Goal: Transaction & Acquisition: Purchase product/service

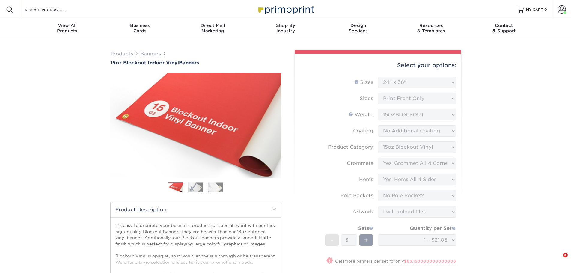
select select "24.00x36.00"
select select "ab63990c-71be-4401-8343-b30abfa5ad7c"
select select "ce33bba6-a87b-4293-934d-6f372bdce3e6"
select select "799b34bf-ff99-4291-b254-51157b744628"
select select "462c5fe9-21e9-49a0-afb4-1c6e8664fe13"
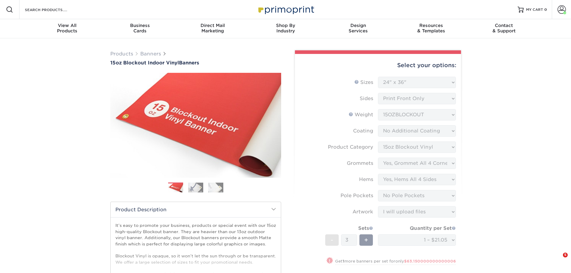
select select "upload"
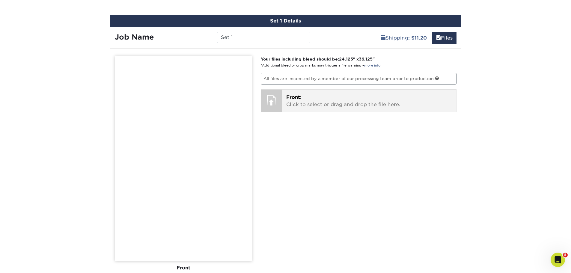
scroll to position [361, 0]
click at [299, 100] on span "Front:" at bounding box center [293, 97] width 15 height 6
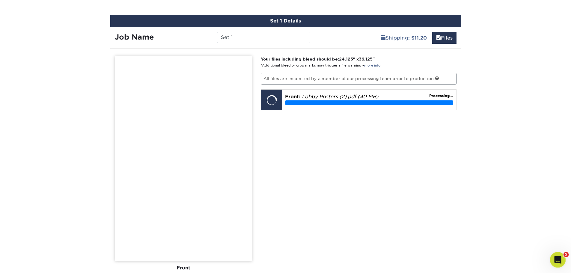
click at [554, 255] on div "Open Intercom Messenger" at bounding box center [557, 259] width 20 height 20
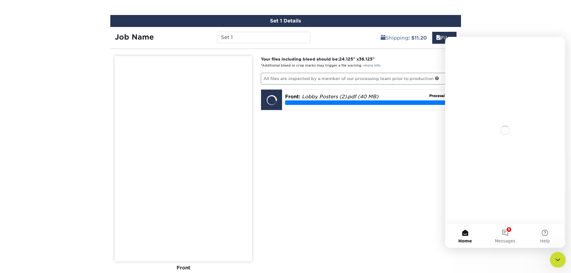
scroll to position [0, 0]
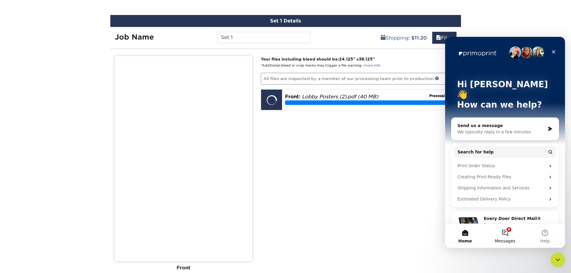
click at [505, 230] on button "5 Messages" at bounding box center [505, 236] width 40 height 24
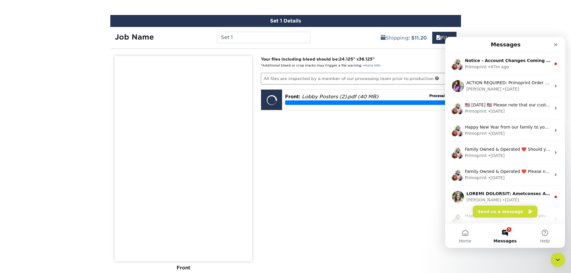
click at [397, 227] on div "Your files including bleed should be: 24.125 " x 36.125 " *Additional bleed or …" at bounding box center [358, 183] width 205 height 255
click at [502, 65] on div "• 47m ago" at bounding box center [498, 67] width 21 height 6
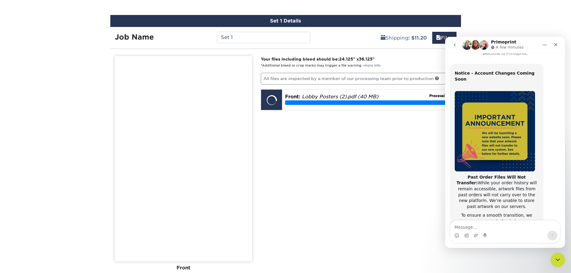
scroll to position [95, 0]
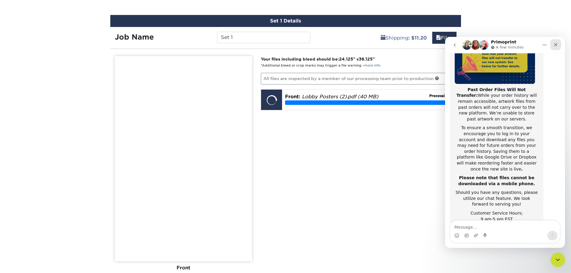
click at [552, 46] on div "Close" at bounding box center [555, 44] width 11 height 11
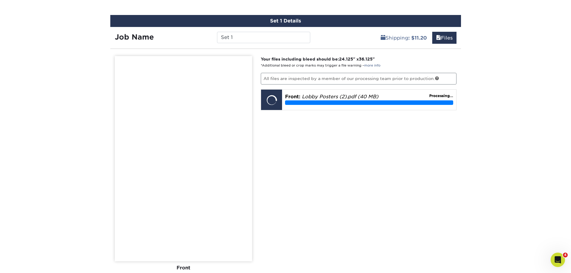
click at [392, 166] on div "Your files including bleed should be: 24.125 " x 36.125 " *Additional bleed or …" at bounding box center [358, 183] width 205 height 255
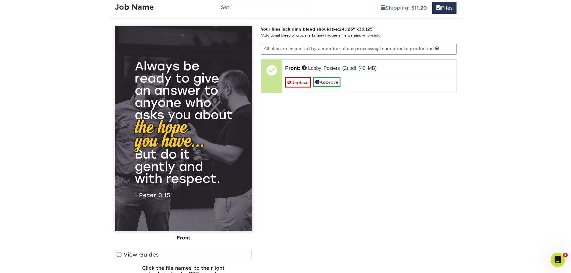
scroll to position [451, 0]
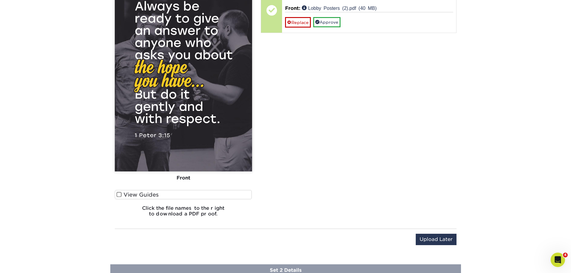
click at [118, 192] on span at bounding box center [119, 195] width 5 height 6
click at [0, 0] on input "View Guides" at bounding box center [0, 0] width 0 height 0
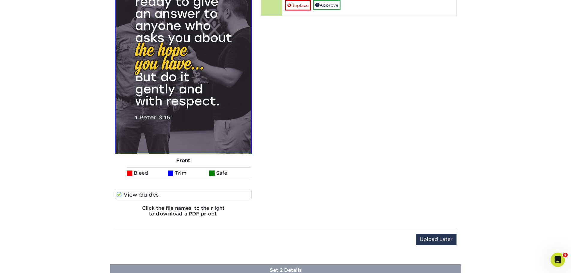
click at [118, 192] on span at bounding box center [119, 195] width 5 height 6
click at [0, 0] on input "View Guides" at bounding box center [0, 0] width 0 height 0
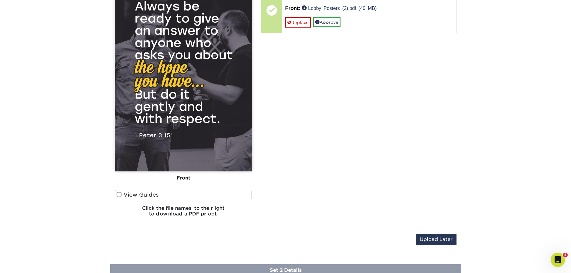
scroll to position [361, 0]
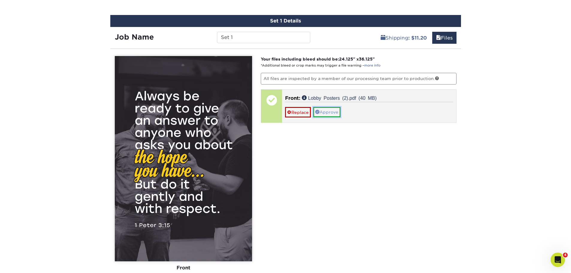
click at [329, 111] on link "Approve" at bounding box center [326, 112] width 27 height 10
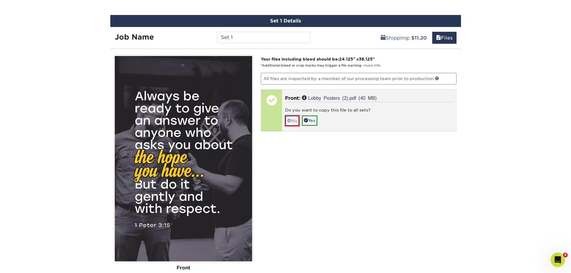
click at [289, 120] on span at bounding box center [289, 120] width 4 height 5
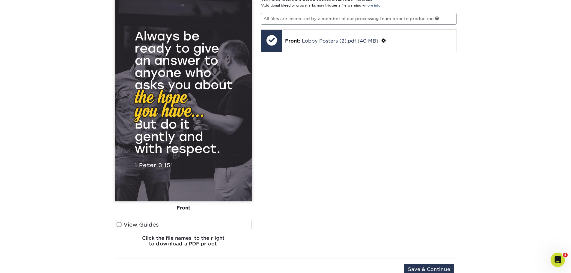
scroll to position [451, 0]
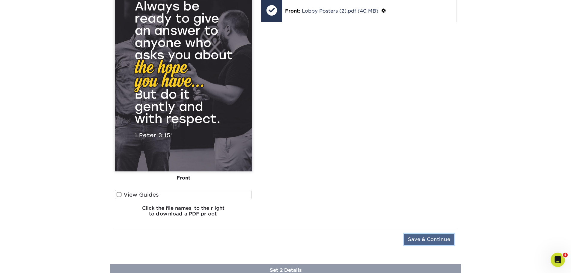
click at [416, 238] on input "Save & Continue" at bounding box center [429, 239] width 50 height 11
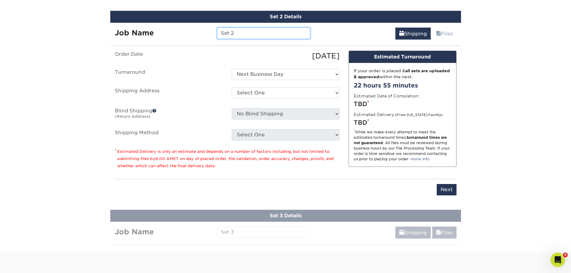
scroll to position [408, 0]
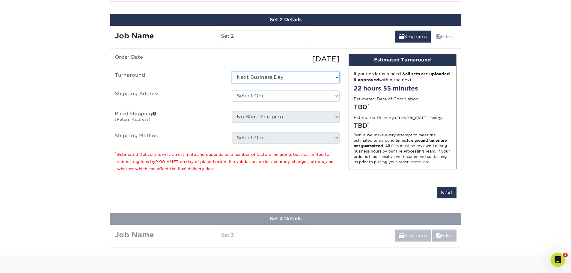
click at [311, 76] on select "Select One Next Business Day" at bounding box center [286, 77] width 108 height 11
click at [232, 72] on select "Select One Next Business Day" at bounding box center [286, 77] width 108 height 11
click at [289, 96] on select "Select One Hope City Printing + Add New Address" at bounding box center [286, 95] width 108 height 11
click at [232, 90] on select "Select One Hope City Printing + Add New Address" at bounding box center [286, 95] width 108 height 11
click at [289, 99] on select "Select One Hope City Printing + Add New Address" at bounding box center [286, 95] width 108 height 11
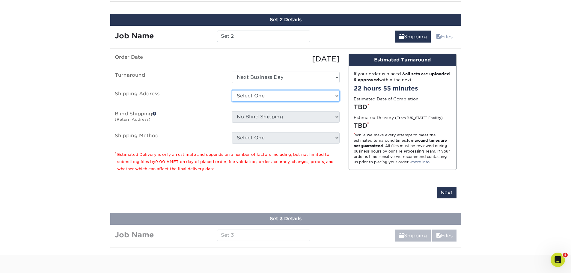
select select "252763"
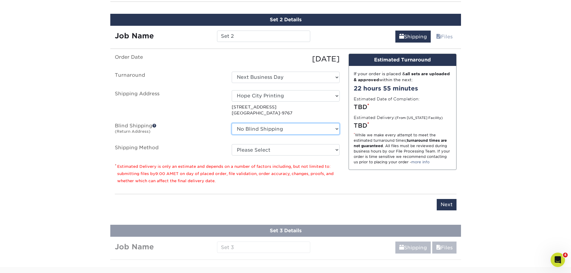
click at [296, 131] on select "No Blind Shipping Hope City Printing + Add New Address" at bounding box center [286, 128] width 108 height 11
select select "252763"
click at [232, 123] on select "No Blind Shipping Hope City Printing + Add New Address" at bounding box center [286, 128] width 108 height 11
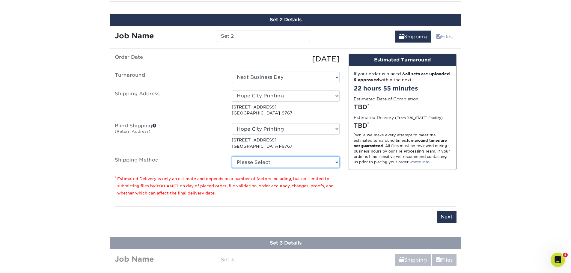
click at [289, 160] on select "Please Select G4M Flat Rate Shipping (+$11.20) Ground Shipping (+$20.34) 3 Day …" at bounding box center [286, 161] width 108 height 11
select select "G4MFLATRATE"
click at [232, 156] on select "Please Select G4M Flat Rate Shipping (+$11.20) Ground Shipping (+$20.34) 3 Day …" at bounding box center [286, 161] width 108 height 11
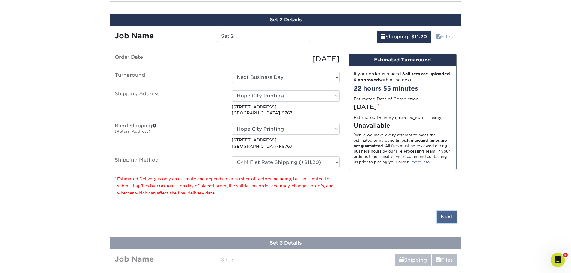
click at [443, 215] on input "Next" at bounding box center [447, 216] width 20 height 11
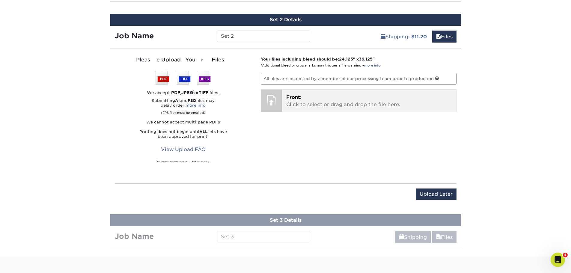
click at [311, 101] on p "Front: Click to select or drag and drop the file here." at bounding box center [369, 101] width 166 height 14
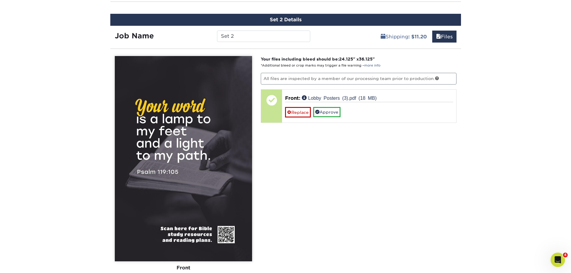
scroll to position [438, 0]
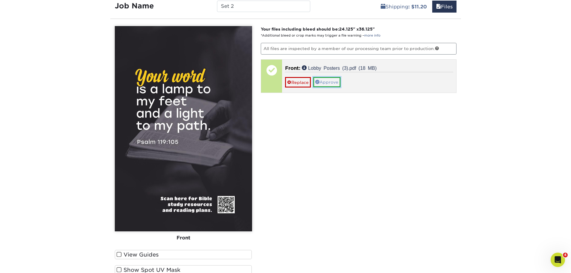
click at [327, 85] on link "Approve" at bounding box center [326, 82] width 27 height 10
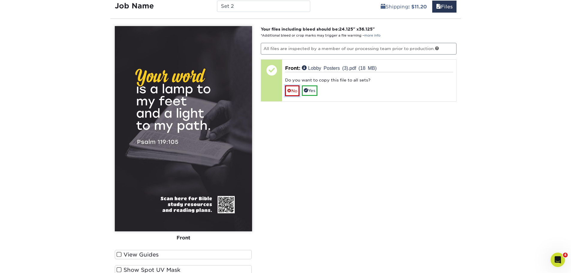
click at [294, 88] on link "No" at bounding box center [292, 90] width 14 height 10
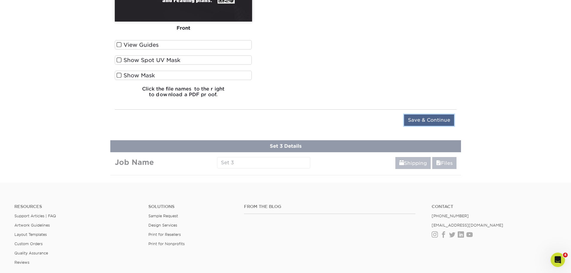
click at [431, 121] on input "Save & Continue" at bounding box center [429, 119] width 50 height 11
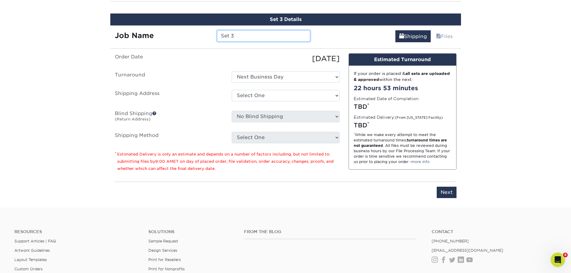
scroll to position [455, 0]
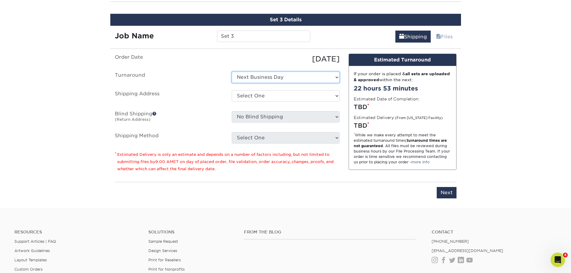
click at [265, 74] on select "Select One Next Business Day" at bounding box center [286, 77] width 108 height 11
click at [284, 93] on select "Select One Hope City Printing + Add New Address" at bounding box center [286, 95] width 108 height 11
select select "252763"
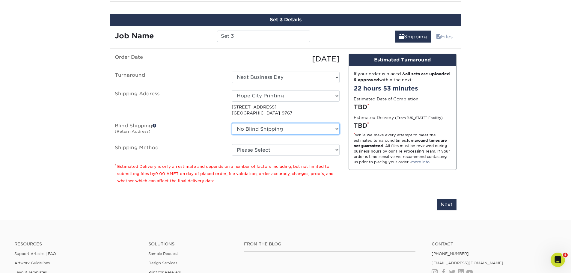
click at [274, 131] on select "No Blind Shipping Hope City Printing + Add New Address" at bounding box center [286, 128] width 108 height 11
select select "252763"
click at [232, 123] on select "No Blind Shipping Hope City Printing + Add New Address" at bounding box center [286, 128] width 108 height 11
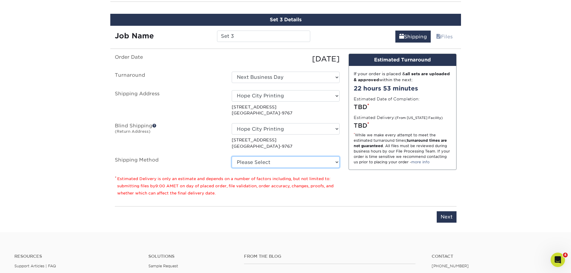
click at [276, 162] on select "Please Select G4M Flat Rate Shipping (+$11.20) Ground Shipping (+$20.34) 3 Day …" at bounding box center [286, 161] width 108 height 11
select select "G4MFLATRATE"
click at [232, 156] on select "Please Select G4M Flat Rate Shipping (+$11.20) Ground Shipping (+$20.34) 3 Day …" at bounding box center [286, 161] width 108 height 11
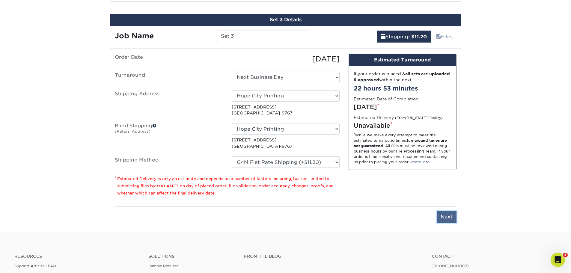
click at [444, 214] on input "Next" at bounding box center [447, 216] width 20 height 11
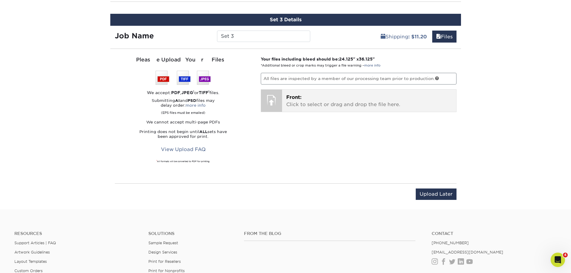
click at [304, 105] on p "Front: Click to select or drag and drop the file here." at bounding box center [369, 101] width 166 height 14
click at [311, 102] on p "Front: Click to select or drag and drop the file here." at bounding box center [369, 101] width 166 height 14
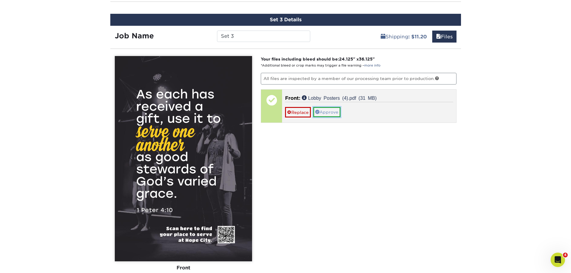
click at [331, 111] on link "Approve" at bounding box center [326, 112] width 27 height 10
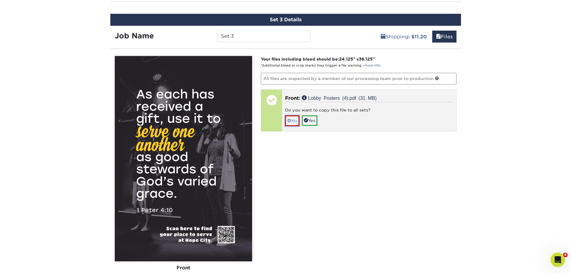
click at [289, 122] on span at bounding box center [289, 120] width 4 height 5
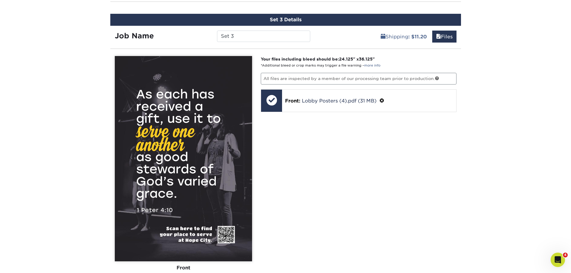
scroll to position [575, 0]
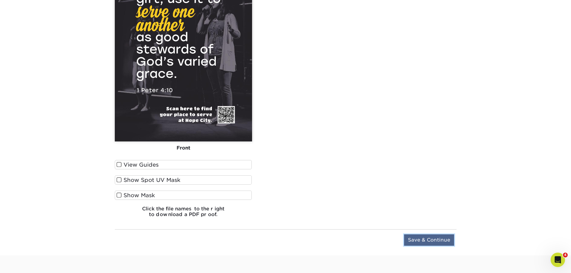
click at [434, 237] on input "Save & Continue" at bounding box center [429, 239] width 50 height 11
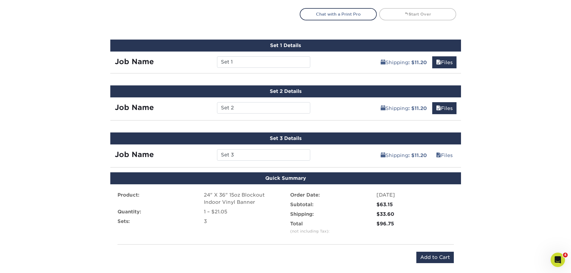
scroll to position [396, 0]
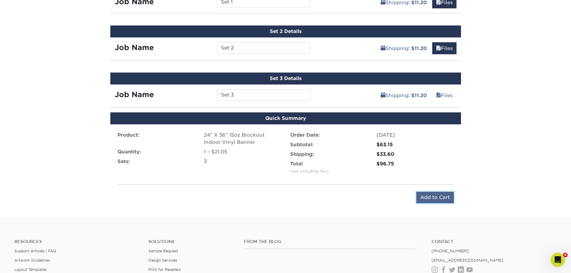
click at [428, 196] on input "Add to Cart" at bounding box center [434, 197] width 37 height 11
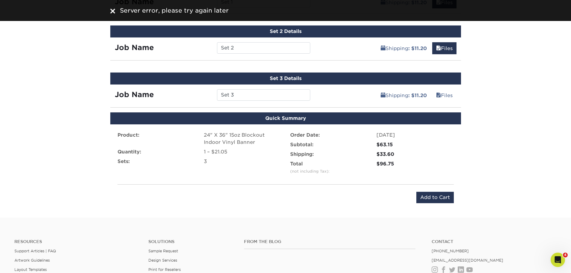
click at [113, 10] on img at bounding box center [112, 11] width 5 height 5
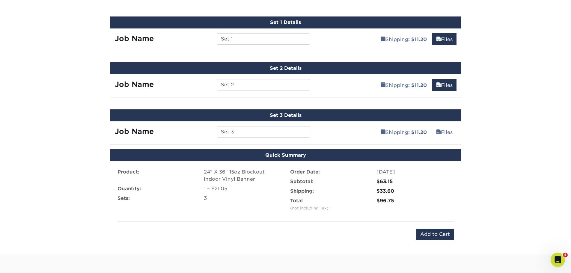
scroll to position [516, 0]
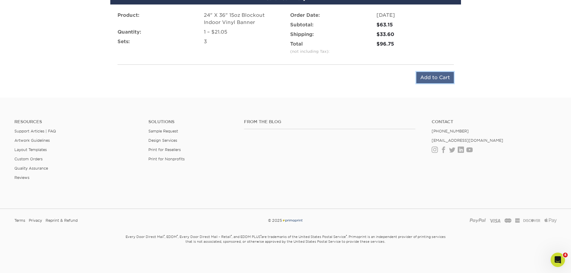
click at [434, 76] on input "Add to Cart" at bounding box center [434, 77] width 37 height 11
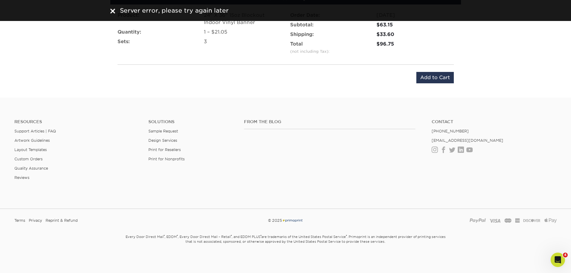
click at [114, 11] on img at bounding box center [112, 11] width 5 height 5
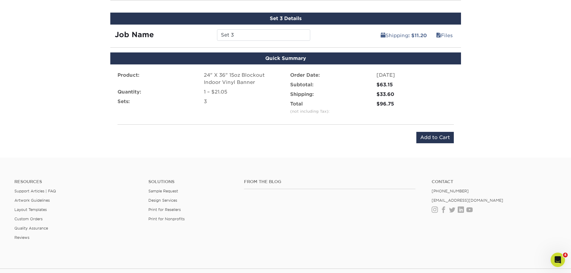
scroll to position [426, 0]
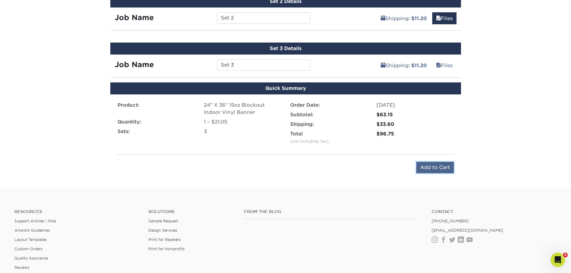
click at [440, 170] on input "Add to Cart" at bounding box center [434, 167] width 37 height 11
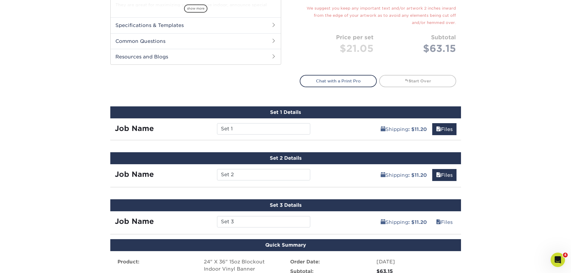
scroll to position [449, 0]
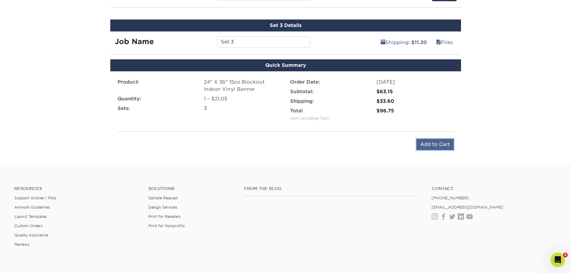
click at [440, 145] on input "Add to Cart" at bounding box center [434, 144] width 37 height 11
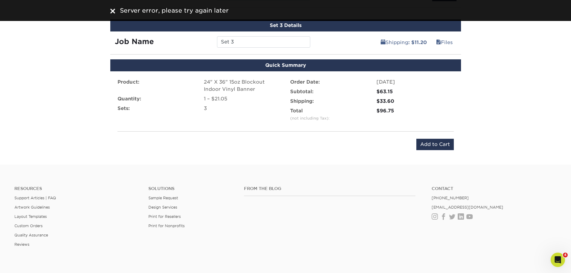
click at [114, 12] on img at bounding box center [112, 11] width 5 height 5
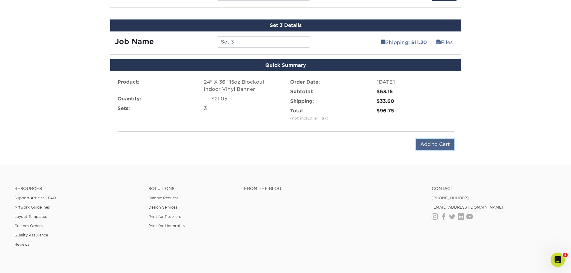
click at [443, 142] on input "Add to Cart" at bounding box center [434, 144] width 37 height 11
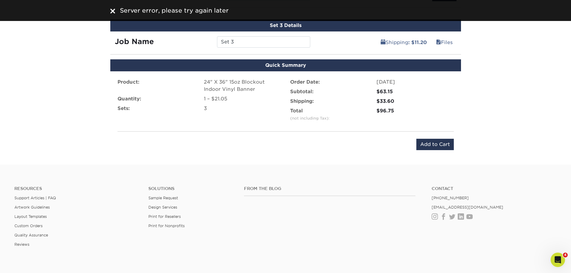
click at [111, 11] on img at bounding box center [112, 11] width 5 height 5
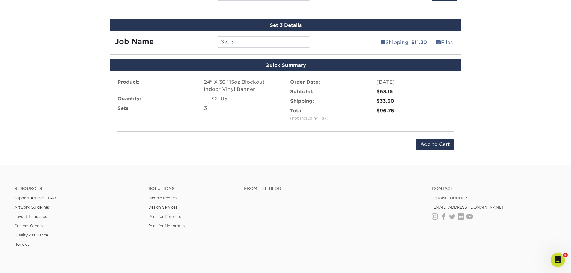
scroll to position [360, 0]
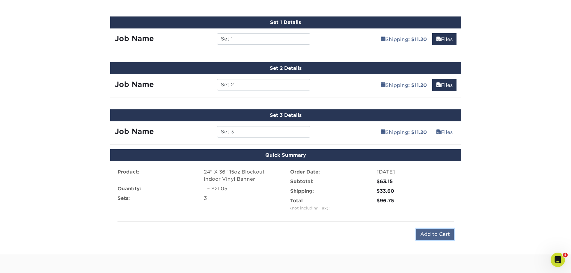
click at [427, 235] on input "Add to Cart" at bounding box center [434, 234] width 37 height 11
type input "Add to Cart"
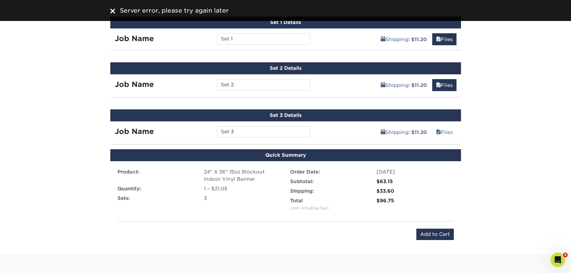
click at [108, 9] on div "Server error, please try again later" at bounding box center [286, 10] width 360 height 9
click at [112, 10] on img at bounding box center [112, 11] width 5 height 5
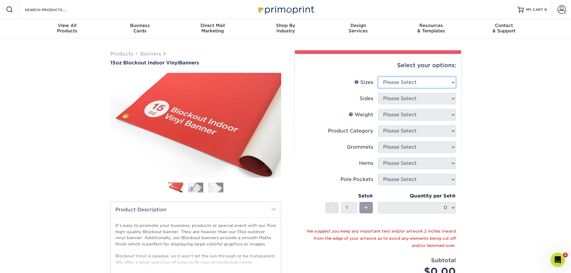
click at [395, 82] on select "Please Select 17" x 32" 18" x 24" 21" x 192" 22" x 35" 22" x 69" 24" x 36" 24" …" at bounding box center [417, 82] width 78 height 11
select select "24.00x36.00"
click at [378, 77] on select "Please Select 17" x 32" 18" x 24" 21" x 192" 22" x 35" 22" x 69" 24" x 36" 24" …" at bounding box center [417, 82] width 78 height 11
click at [403, 99] on select "Please Select Print Both Sides Print Front Only" at bounding box center [417, 98] width 78 height 11
click at [378, 93] on select "Please Select Print Both Sides Print Front Only" at bounding box center [417, 98] width 78 height 11
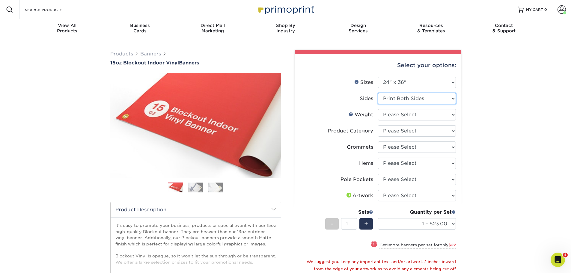
click at [401, 99] on select "Please Select Print Both Sides Print Front Only" at bounding box center [417, 98] width 78 height 11
select select "32d3c223-f82c-492b-b915-ba065a00862f"
click at [378, 93] on select "Please Select Print Both Sides Print Front Only" at bounding box center [417, 98] width 78 height 11
click at [404, 116] on select "Please Select 15OZBLOCKOUT" at bounding box center [417, 114] width 78 height 11
select select "15OZBLOCKOUT"
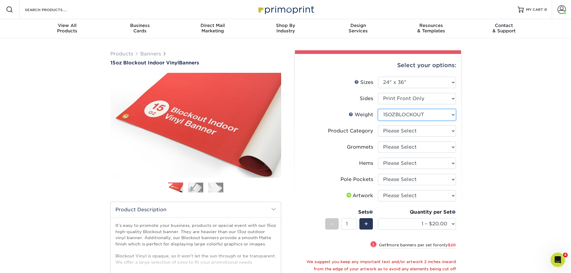
click at [378, 109] on select "Please Select 15OZBLOCKOUT" at bounding box center [417, 114] width 78 height 11
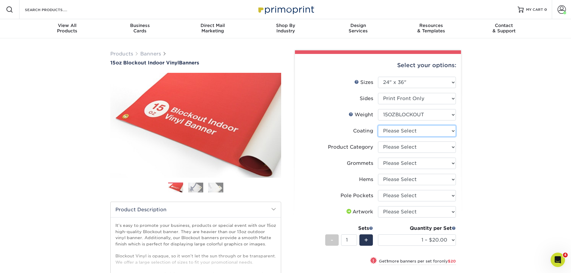
click at [408, 132] on select at bounding box center [417, 130] width 78 height 11
select select "3e7618de-abca-4bda-9f97-8b9129e913d8"
click at [378, 125] on select at bounding box center [417, 130] width 78 height 11
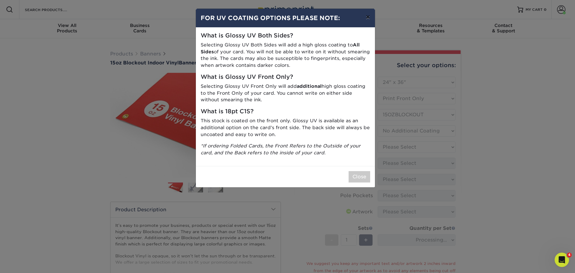
click at [368, 16] on button "×" at bounding box center [368, 17] width 14 height 17
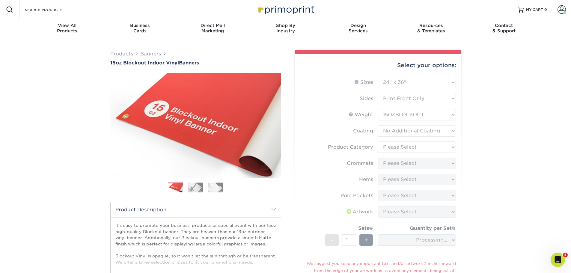
scroll to position [30, 0]
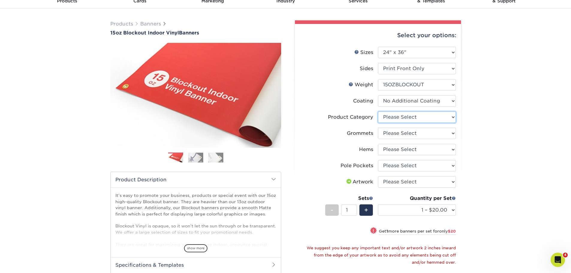
click at [399, 116] on select "Please Select 15oz Blockout Vinyl" at bounding box center [417, 116] width 78 height 11
select select "ab63990c-71be-4401-8343-b30abfa5ad7c"
click at [378, 111] on select "Please Select 15oz Blockout Vinyl" at bounding box center [417, 116] width 78 height 11
click at [402, 133] on select "Please Select No Grommets Yes, Grommet All 4 Corners Yes, Grommets Every 2 ft." at bounding box center [417, 133] width 78 height 11
select select "ce33bba6-a87b-4293-934d-6f372bdce3e6"
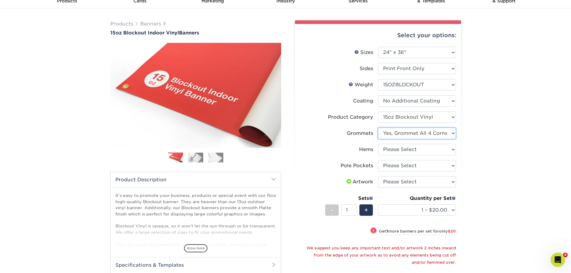
click at [378, 128] on select "Please Select No Grommets Yes, Grommet All 4 Corners Yes, Grommets Every 2 ft." at bounding box center [417, 133] width 78 height 11
click at [405, 148] on select "Please Select No Hems/Pole Pockets Yes, Hems Top and Bottom Only Yes, Hems All …" at bounding box center [417, 149] width 78 height 11
select select "799b34bf-ff99-4291-b254-51157b744628"
click at [378, 144] on select "Please Select No Hems/Pole Pockets Yes, Hems Top and Bottom Only Yes, Hems All …" at bounding box center [417, 149] width 78 height 11
click at [410, 164] on select "Please Select No Pole Pockets 2 in. Left and Right 2 in. Top and Bottom 4 in. L…" at bounding box center [417, 165] width 78 height 11
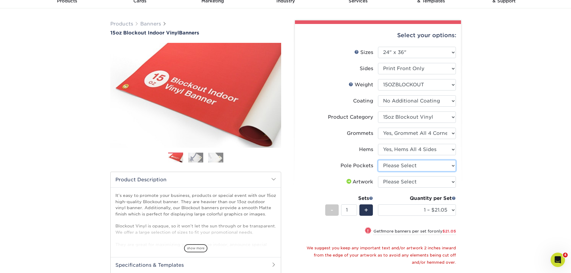
select select "462c5fe9-21e9-49a0-afb4-1c6e8664fe13"
click at [378, 160] on select "Please Select No Pole Pockets 2 in. Left and Right 2 in. Top and Bottom 4 in. L…" at bounding box center [417, 165] width 78 height 11
drag, startPoint x: 406, startPoint y: 182, endPoint x: 406, endPoint y: 187, distance: 5.4
click at [406, 182] on select "Please Select I will upload files I need a design - $50" at bounding box center [417, 181] width 78 height 11
select select "upload"
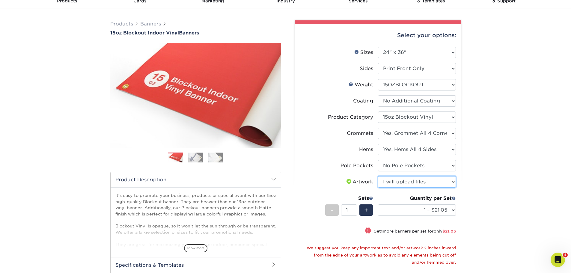
click at [378, 176] on select "Please Select I will upload files I need a design - $50" at bounding box center [417, 181] width 78 height 11
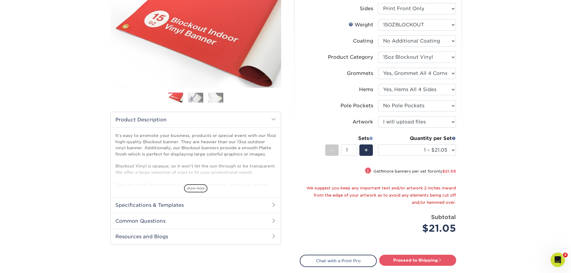
click at [370, 138] on span at bounding box center [371, 138] width 4 height 4
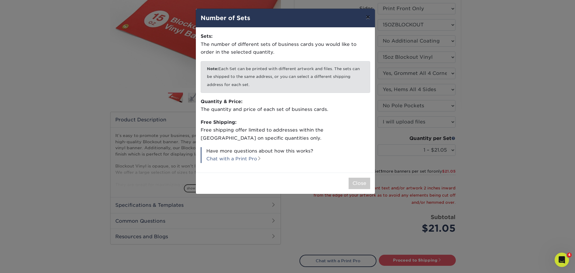
click at [368, 16] on button "×" at bounding box center [368, 17] width 14 height 17
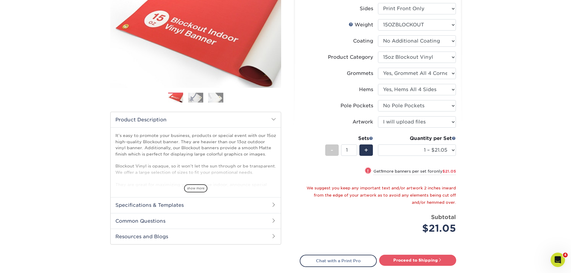
click at [359, 151] on div "+" at bounding box center [365, 150] width 16 height 13
click at [362, 150] on div "+" at bounding box center [365, 149] width 13 height 11
type input "3"
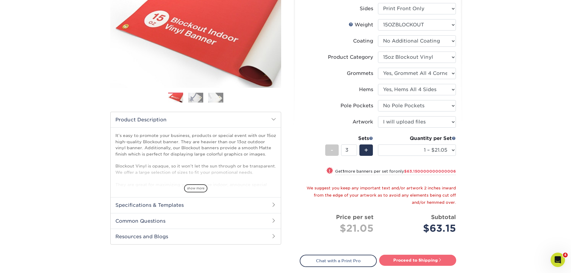
click at [407, 262] on link "Proceed to Shipping" at bounding box center [417, 260] width 77 height 11
type input "Set 1"
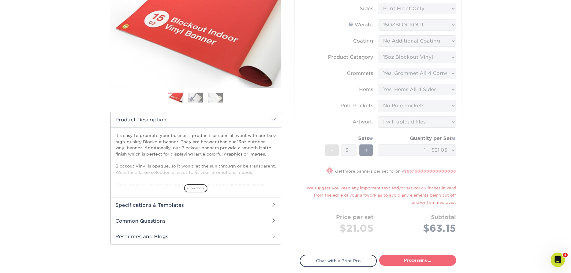
select select "4ae4a058-bc78-4254-a30f-0e3fc67c9e9d"
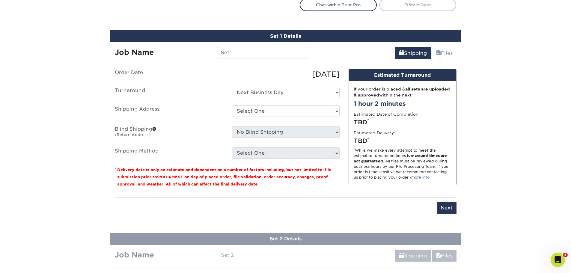
scroll to position [361, 0]
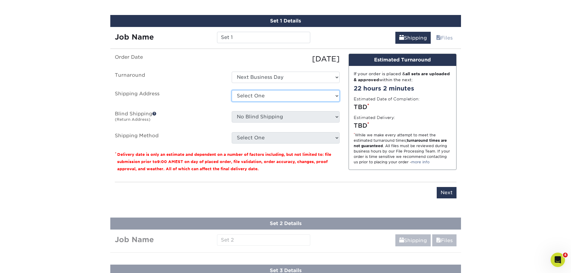
drag, startPoint x: 282, startPoint y: 94, endPoint x: 280, endPoint y: 101, distance: 6.9
click at [282, 94] on select "Select One Hope City Printing + Add New Address" at bounding box center [286, 95] width 108 height 11
select select "252763"
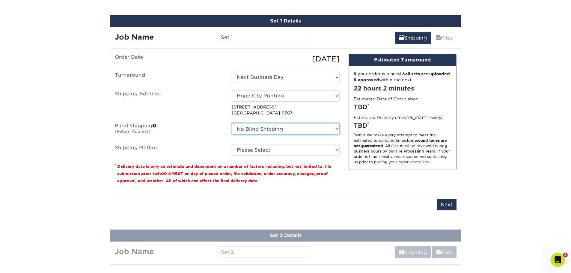
click at [296, 128] on select "No Blind Shipping Hope City Printing + Add New Address" at bounding box center [286, 128] width 108 height 11
select select "252763"
click at [232, 123] on select "No Blind Shipping Hope City Printing + Add New Address" at bounding box center [286, 128] width 108 height 11
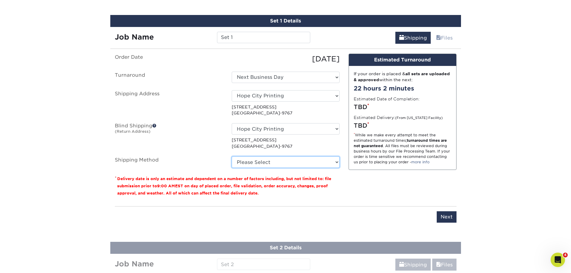
click at [286, 162] on select "Please Select G4M Flat Rate Shipping (+$11.20) Ground Shipping (+$20.34) 3 Day …" at bounding box center [286, 161] width 108 height 11
select select "G4MFLATRATE"
click at [232, 156] on select "Please Select G4M Flat Rate Shipping (+$11.20) Ground Shipping (+$20.34) 3 Day …" at bounding box center [286, 161] width 108 height 11
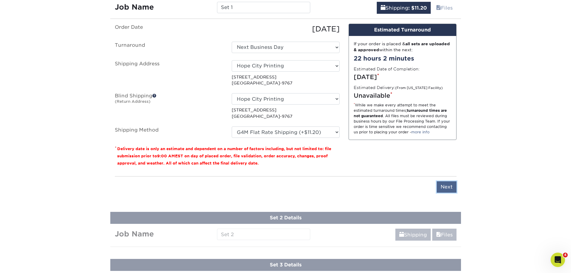
click at [447, 187] on input "Next" at bounding box center [447, 186] width 20 height 11
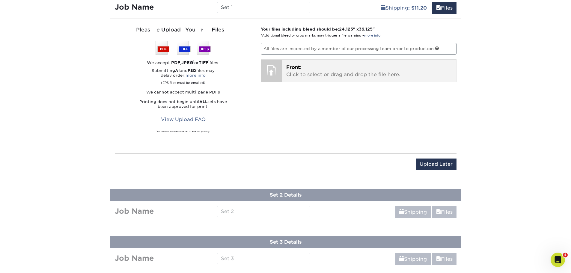
click at [293, 72] on p "Front: Click to select or drag and drop the file here." at bounding box center [369, 71] width 166 height 14
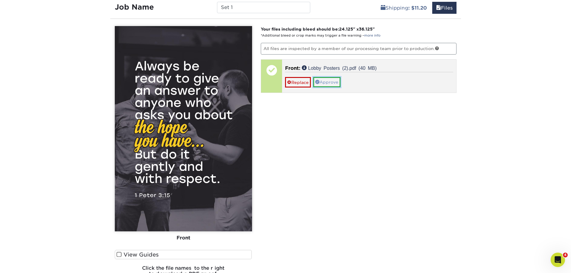
click at [329, 84] on link "Approve" at bounding box center [326, 82] width 27 height 10
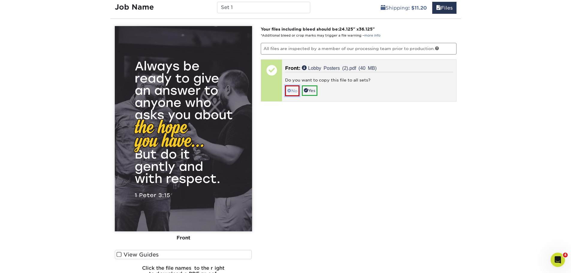
click at [291, 90] on link "No" at bounding box center [292, 90] width 14 height 10
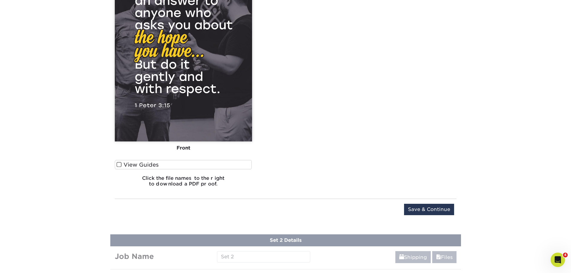
scroll to position [541, 0]
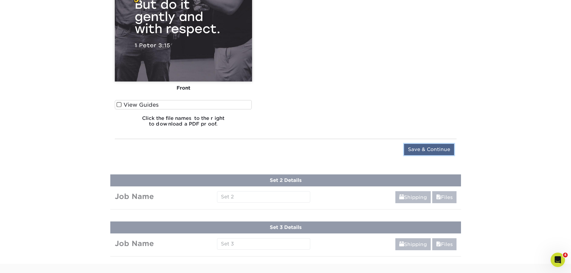
click at [429, 151] on input "Save & Continue" at bounding box center [429, 149] width 50 height 11
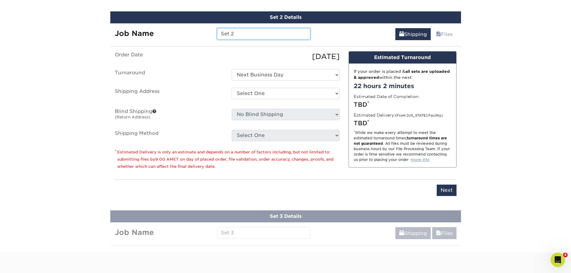
scroll to position [408, 0]
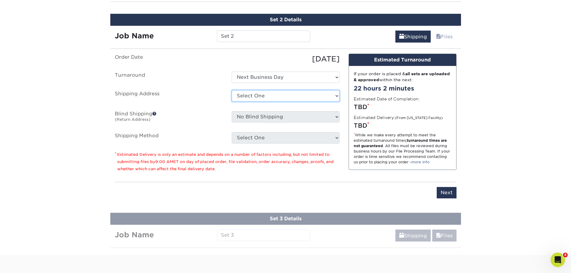
click at [323, 96] on select "Select One Hope City Printing + Add New Address" at bounding box center [286, 95] width 108 height 11
select select "252763"
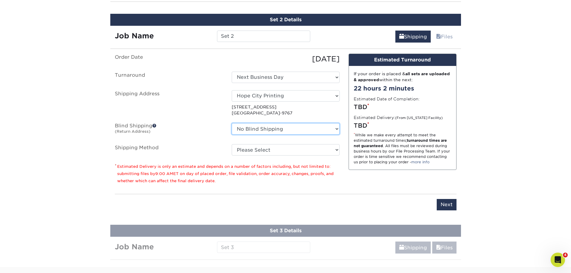
click at [305, 129] on select "No Blind Shipping Hope City Printing + Add New Address" at bounding box center [286, 128] width 108 height 11
select select "252763"
click at [232, 123] on select "No Blind Shipping Hope City Printing + Add New Address" at bounding box center [286, 128] width 108 height 11
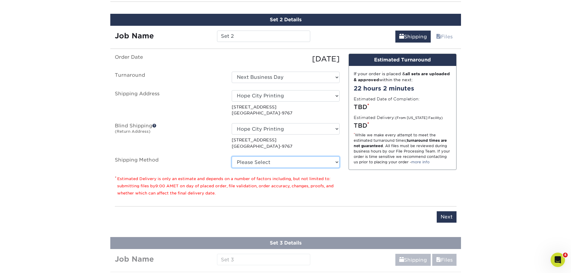
drag, startPoint x: 288, startPoint y: 161, endPoint x: 287, endPoint y: 167, distance: 5.5
click at [288, 161] on select "Please Select G4M Flat Rate Shipping (+$11.20) Ground Shipping (+$20.34) 3 Day …" at bounding box center [286, 161] width 108 height 11
select select "G4MFLATRATE"
click at [232, 156] on select "Please Select G4M Flat Rate Shipping (+$11.20) Ground Shipping (+$20.34) 3 Day …" at bounding box center [286, 161] width 108 height 11
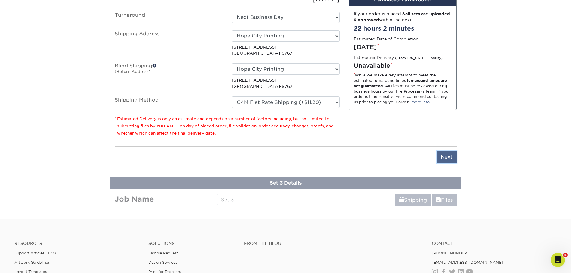
click at [446, 159] on input "Next" at bounding box center [447, 156] width 20 height 11
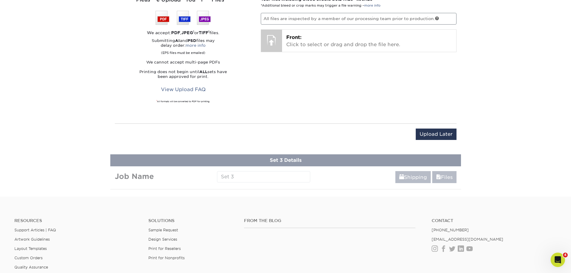
scroll to position [438, 0]
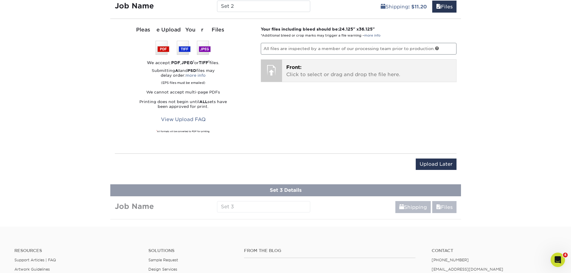
click at [289, 68] on span "Front:" at bounding box center [293, 67] width 15 height 6
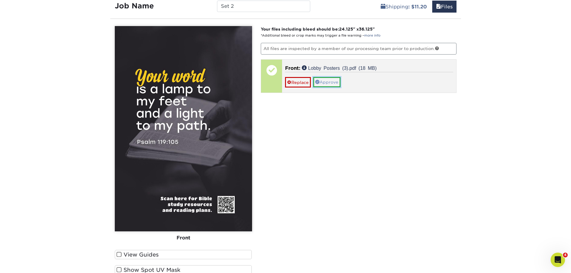
click at [332, 82] on link "Approve" at bounding box center [326, 82] width 27 height 10
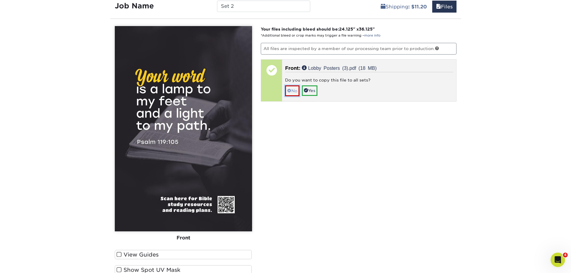
click at [291, 93] on span at bounding box center [289, 90] width 4 height 5
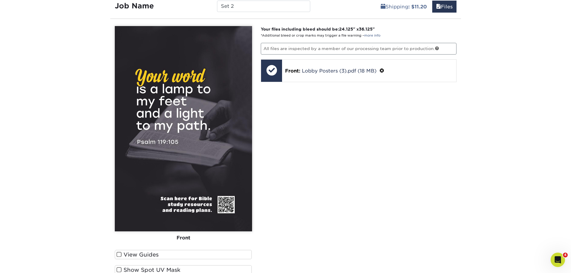
scroll to position [528, 0]
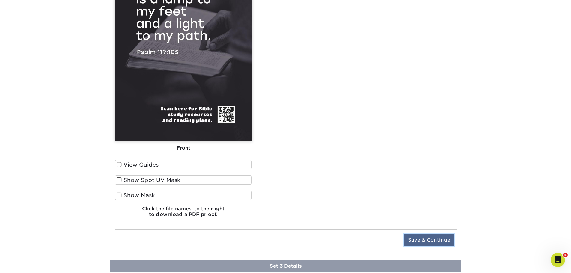
click at [447, 240] on input "Save & Continue" at bounding box center [429, 239] width 50 height 11
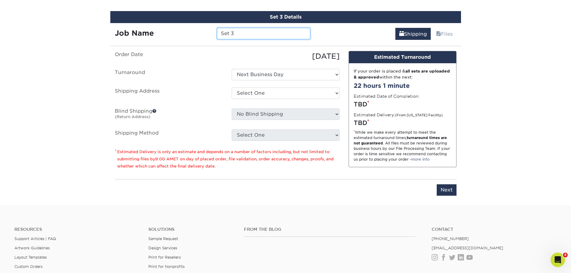
scroll to position [455, 0]
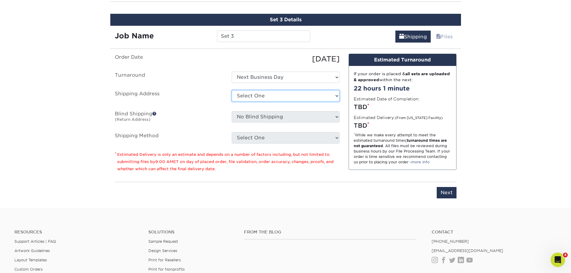
click at [296, 95] on select "Select One Hope City Printing + Add New Address" at bounding box center [286, 95] width 108 height 11
select select "252763"
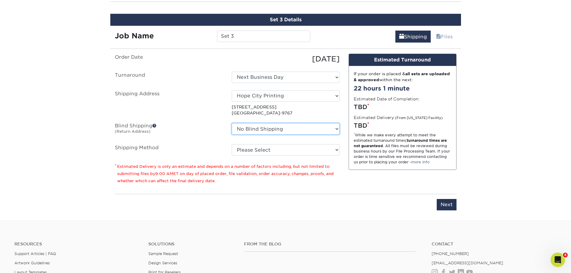
drag, startPoint x: 292, startPoint y: 131, endPoint x: 291, endPoint y: 134, distance: 3.1
click at [292, 131] on select "No Blind Shipping Hope City Printing + Add New Address" at bounding box center [286, 128] width 108 height 11
select select "252763"
click at [232, 123] on select "No Blind Shipping Hope City Printing + Add New Address" at bounding box center [286, 128] width 108 height 11
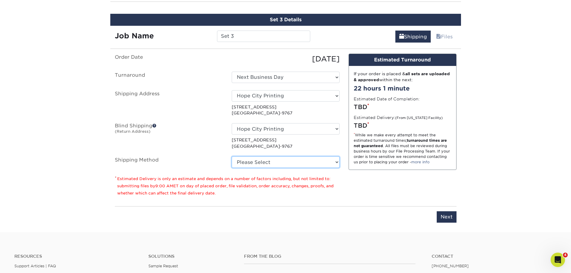
click at [290, 157] on select "Please Select G4M Flat Rate Shipping (+$11.20) Ground Shipping (+$20.34) 3 Day …" at bounding box center [286, 161] width 108 height 11
select select "G4MFLATRATE"
click at [232, 156] on select "Please Select G4M Flat Rate Shipping (+$11.20) Ground Shipping (+$20.34) 3 Day …" at bounding box center [286, 161] width 108 height 11
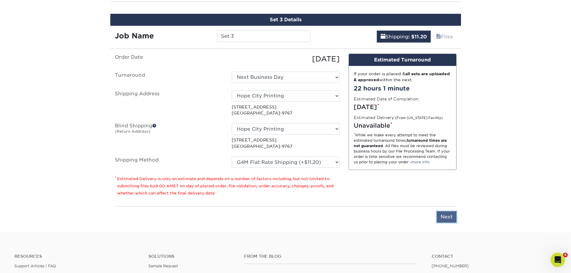
click at [443, 218] on input "Next" at bounding box center [447, 216] width 20 height 11
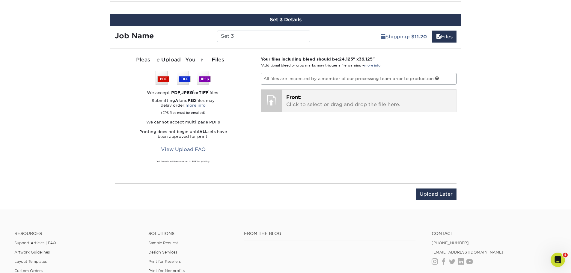
click at [324, 105] on p "Front: Click to select or drag and drop the file here." at bounding box center [369, 101] width 166 height 14
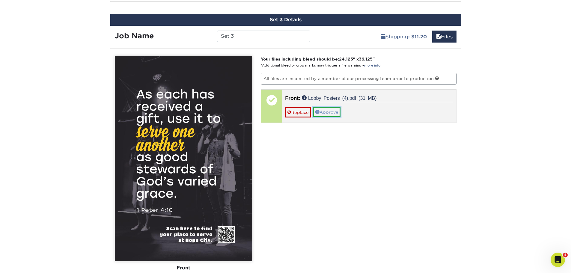
click at [336, 112] on link "Approve" at bounding box center [326, 112] width 27 height 10
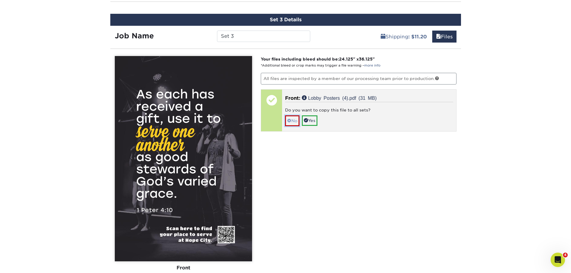
click at [293, 120] on link "No" at bounding box center [292, 120] width 14 height 10
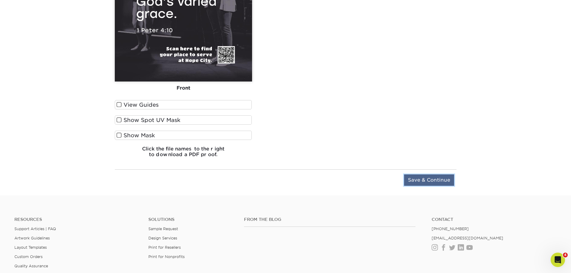
click at [435, 180] on input "Save & Continue" at bounding box center [429, 179] width 50 height 11
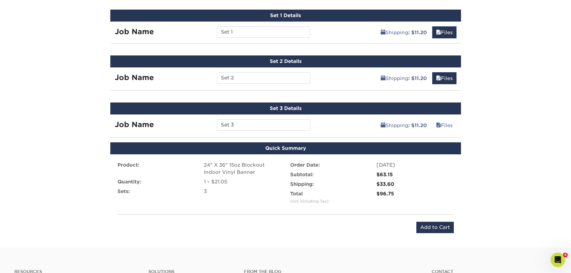
scroll to position [396, 0]
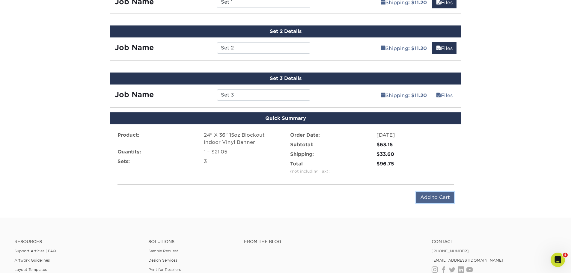
click at [430, 197] on input "Add to Cart" at bounding box center [434, 197] width 37 height 11
type input "Add to Cart"
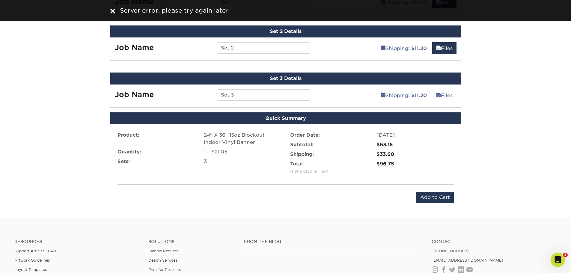
click at [116, 13] on div "Server error, please try again later" at bounding box center [285, 10] width 351 height 9
click at [112, 11] on img at bounding box center [112, 11] width 5 height 5
